Goal: Check status

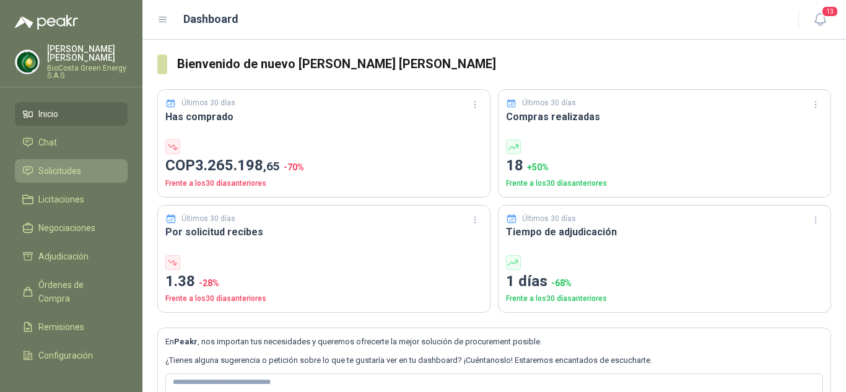
click at [82, 169] on li "Solicitudes" at bounding box center [71, 171] width 98 height 14
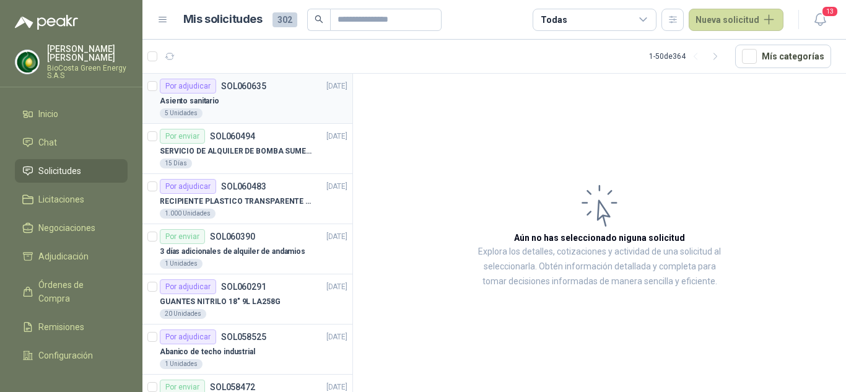
click at [257, 96] on div "Asiento sanitario" at bounding box center [254, 100] width 188 height 15
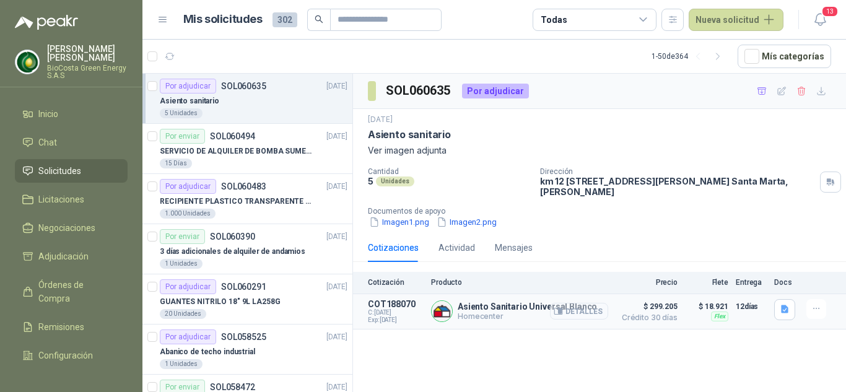
click at [580, 311] on button "Detalles" at bounding box center [579, 311] width 58 height 17
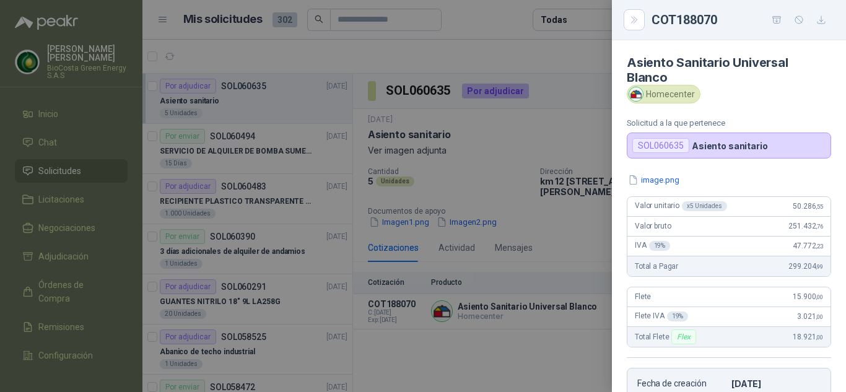
scroll to position [238, 0]
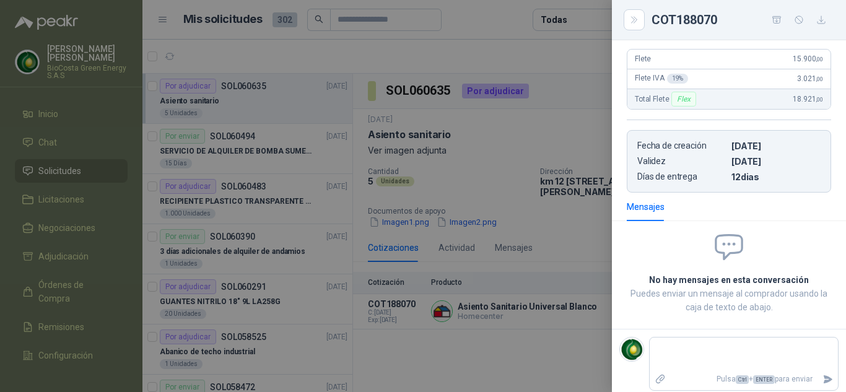
click at [824, 15] on icon "button" at bounding box center [821, 20] width 11 height 11
